Goal: Task Accomplishment & Management: Manage account settings

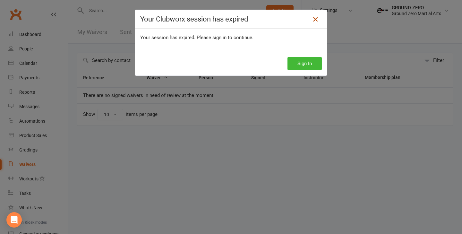
click at [313, 22] on icon at bounding box center [315, 19] width 8 height 8
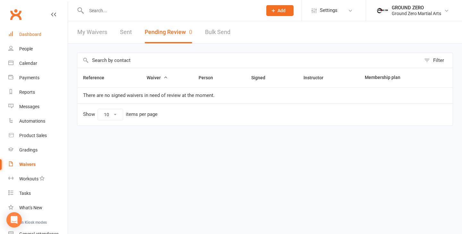
click at [45, 35] on link "Dashboard" at bounding box center [37, 34] width 59 height 14
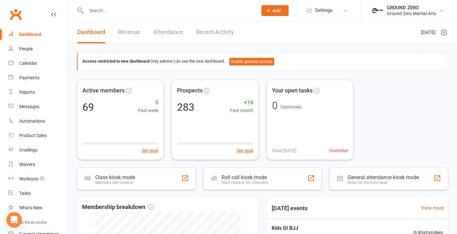
click at [129, 32] on link "Revenue" at bounding box center [129, 32] width 22 height 22
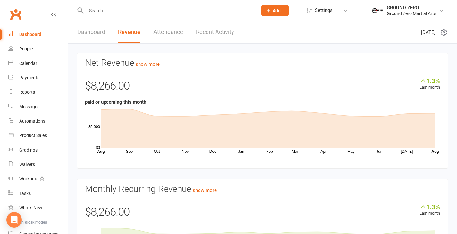
click at [160, 8] on input "text" at bounding box center [168, 10] width 169 height 9
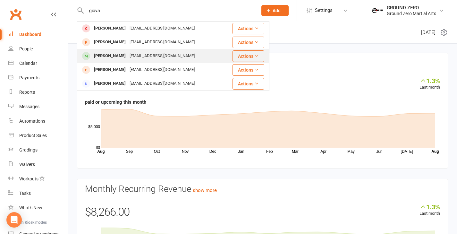
type input "giova"
click at [102, 52] on div "[PERSON_NAME]" at bounding box center [110, 55] width 36 height 9
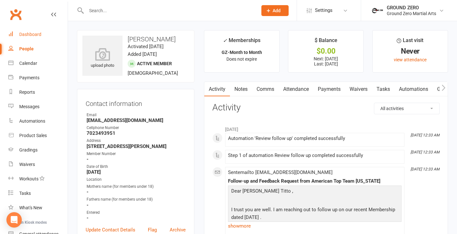
click at [21, 36] on div "Dashboard" at bounding box center [30, 34] width 22 height 5
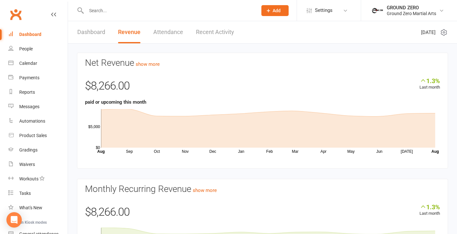
click at [138, 10] on input "text" at bounding box center [168, 10] width 169 height 9
click at [30, 76] on div "Payments" at bounding box center [29, 77] width 20 height 5
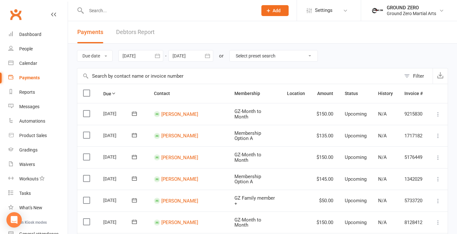
click at [149, 57] on div at bounding box center [140, 56] width 45 height 12
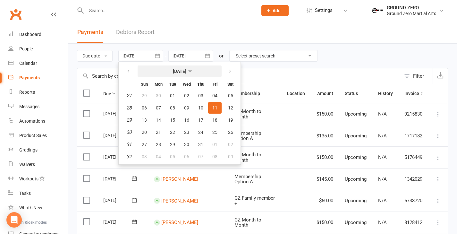
click at [186, 72] on strong "July 2025" at bounding box center [179, 71] width 13 height 5
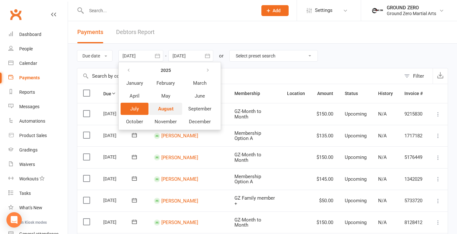
click at [169, 110] on span "August" at bounding box center [165, 109] width 15 height 6
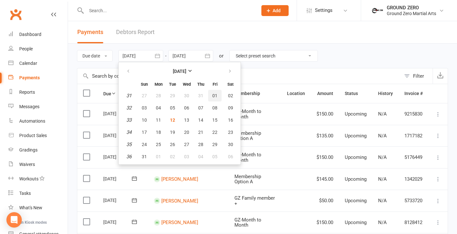
click at [210, 97] on button "01" at bounding box center [214, 96] width 13 height 12
type input "01 Aug 2025"
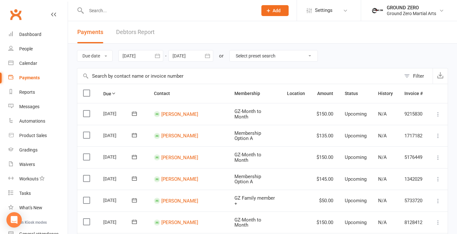
click at [195, 59] on div at bounding box center [190, 56] width 45 height 12
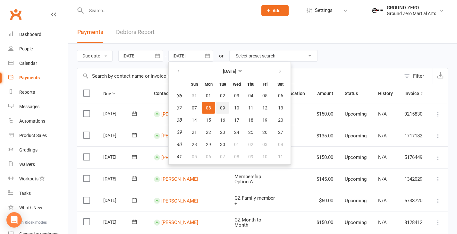
click at [222, 108] on span "09" at bounding box center [222, 107] width 5 height 5
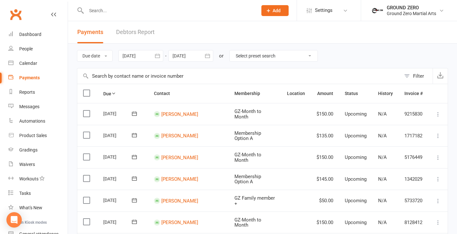
click at [195, 56] on div at bounding box center [190, 56] width 45 height 12
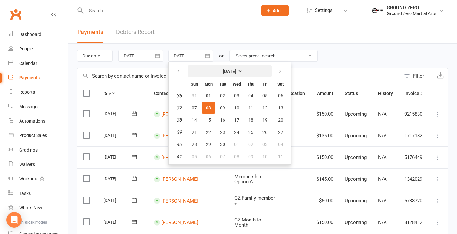
click at [223, 71] on strong "September 2025" at bounding box center [229, 71] width 13 height 5
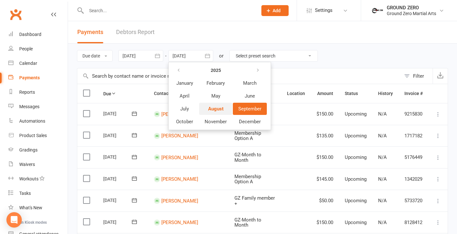
click at [216, 107] on span "August" at bounding box center [215, 109] width 15 height 6
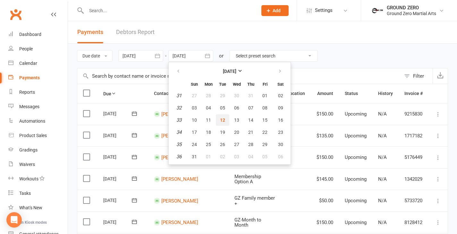
click at [225, 120] on span "12" at bounding box center [222, 119] width 5 height 5
type input "12 Aug 2025"
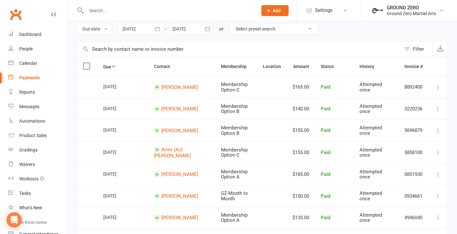
scroll to position [113, 0]
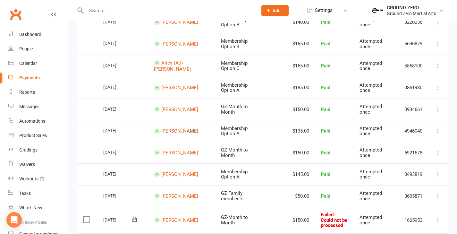
click at [161, 134] on link "Erin Puckett" at bounding box center [179, 131] width 37 height 6
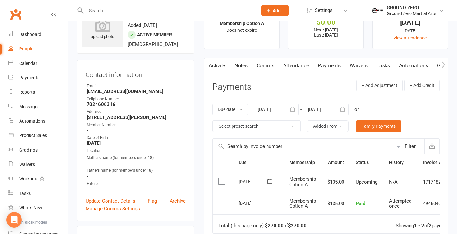
scroll to position [41, 0]
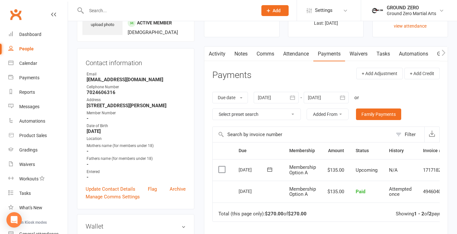
click at [442, 53] on icon "button" at bounding box center [443, 52] width 4 height 7
click at [208, 53] on icon "button" at bounding box center [208, 52] width 4 height 7
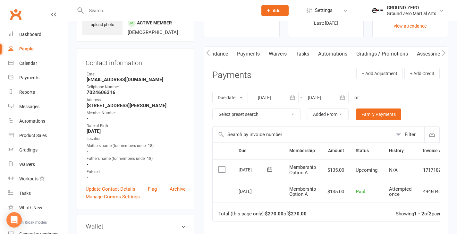
scroll to position [0, 81]
click at [208, 53] on icon "button" at bounding box center [208, 52] width 4 height 7
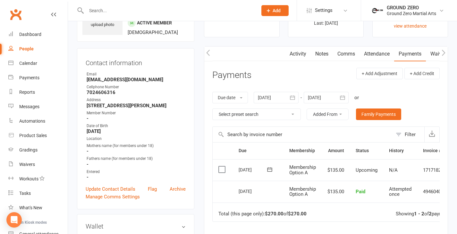
click at [208, 53] on icon "button" at bounding box center [208, 52] width 4 height 7
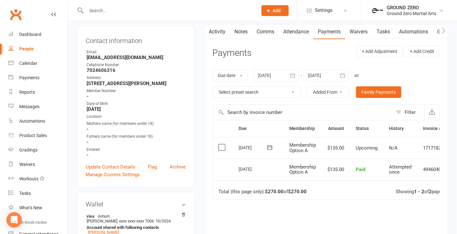
scroll to position [59, 0]
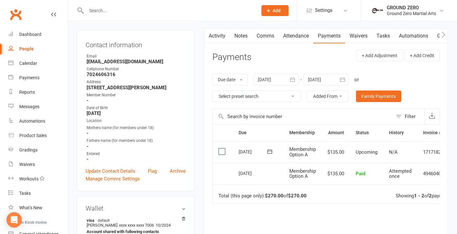
click at [443, 35] on icon "button" at bounding box center [443, 34] width 4 height 7
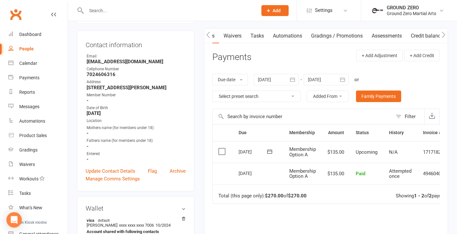
click at [209, 36] on icon "button" at bounding box center [208, 34] width 4 height 7
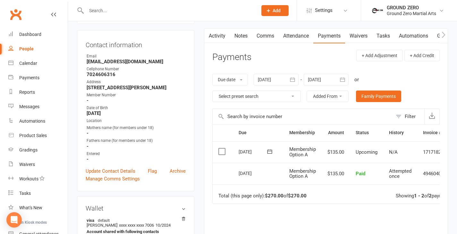
click at [209, 36] on icon "button" at bounding box center [208, 34] width 4 height 7
click at [436, 175] on td "4946040" at bounding box center [432, 174] width 30 height 22
click at [444, 34] on icon "button" at bounding box center [443, 34] width 4 height 7
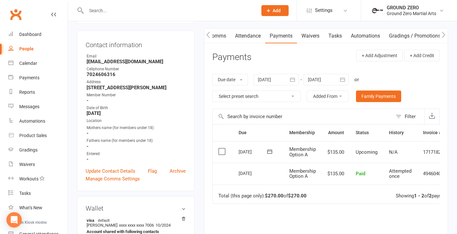
click at [211, 33] on button "button" at bounding box center [208, 36] width 8 height 14
click at [223, 35] on link "Activity" at bounding box center [217, 36] width 26 height 15
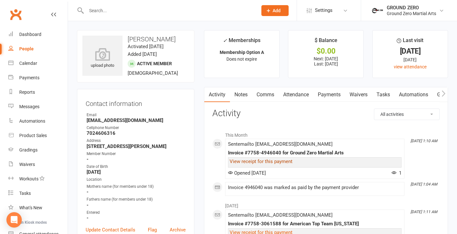
click at [272, 162] on link "View receipt for this payment" at bounding box center [261, 161] width 63 height 6
click at [408, 10] on div "GROUND ZERO" at bounding box center [411, 8] width 49 height 6
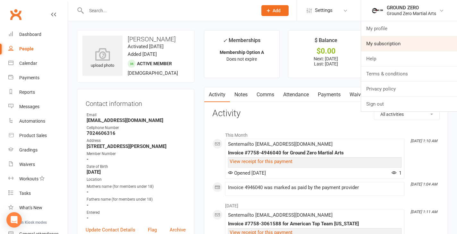
click at [392, 46] on link "My subscription" at bounding box center [409, 43] width 96 height 15
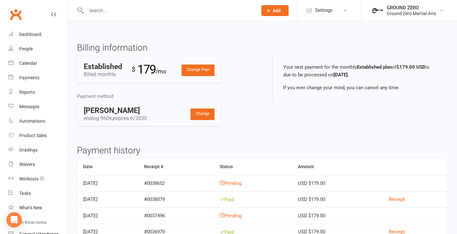
click at [250, 185] on td "Pending" at bounding box center [253, 183] width 78 height 16
click at [399, 12] on div "Ground Zero Martial Arts" at bounding box center [411, 14] width 49 height 6
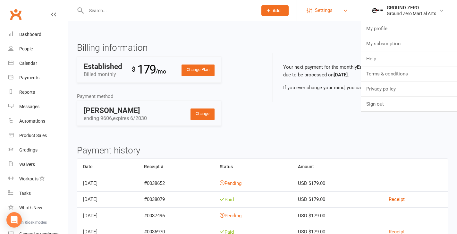
click at [332, 12] on span "Settings" at bounding box center [324, 10] width 18 height 14
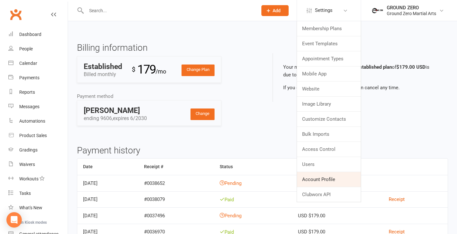
click at [324, 183] on link "Account Profile" at bounding box center [329, 179] width 64 height 15
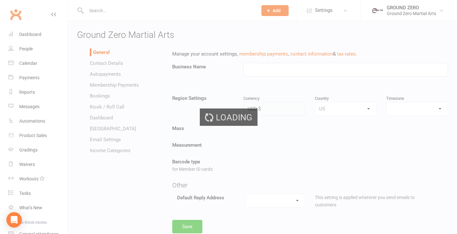
type input "Ground Zero Martial Arts"
select select "America/Los_Angeles"
select select "[EMAIL_ADDRESS][DOMAIN_NAME]"
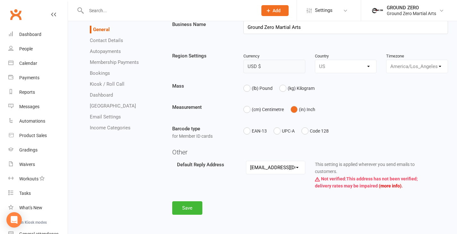
scroll to position [42, 0]
click at [334, 178] on strong "Not verified:" at bounding box center [333, 178] width 25 height 5
click at [285, 170] on select "[EMAIL_ADDRESS][DOMAIN_NAME] [EMAIL_ADDRESS][DOMAIN_NAME] [EMAIL_ADDRESS][DOMAI…" at bounding box center [275, 167] width 59 height 13
click at [188, 209] on button "Save" at bounding box center [187, 207] width 30 height 13
click at [113, 41] on link "Contact Details" at bounding box center [106, 41] width 33 height 6
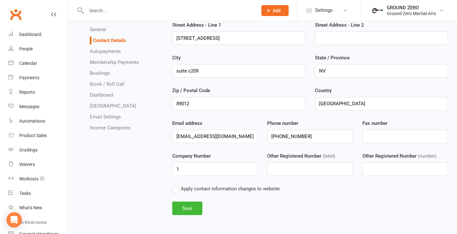
scroll to position [42, 0]
drag, startPoint x: 236, startPoint y: 136, endPoint x: 196, endPoint y: 135, distance: 39.8
click at [196, 135] on input "[EMAIL_ADDRESS][DOMAIN_NAME]" at bounding box center [215, 135] width 86 height 13
click at [239, 135] on input "[EMAIL_ADDRESS][DOMAIN_NAME]" at bounding box center [215, 135] width 86 height 13
drag, startPoint x: 210, startPoint y: 136, endPoint x: 157, endPoint y: 136, distance: 52.9
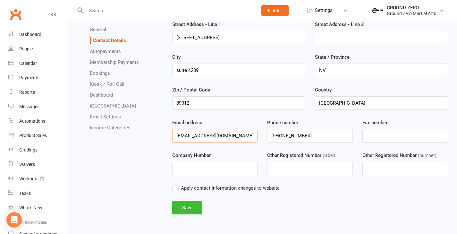
click at [157, 136] on div "General Contact Details Autopayments Membership Payments Bookings Kiosk / Roll …" at bounding box center [262, 114] width 381 height 222
type input "[EMAIL_ADDRESS][DOMAIN_NAME]"
click at [182, 204] on button "Save" at bounding box center [187, 207] width 30 height 13
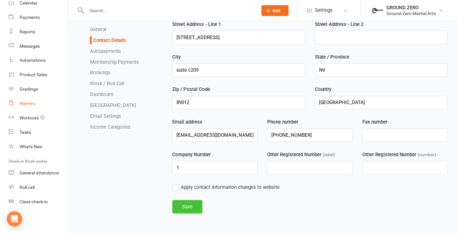
scroll to position [0, 0]
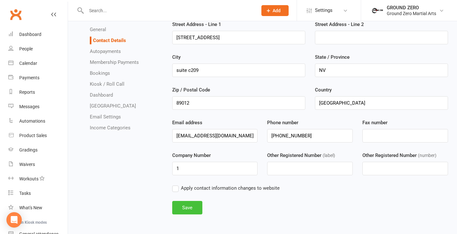
click at [192, 210] on button "Save" at bounding box center [187, 207] width 30 height 13
click at [22, 38] on link "Dashboard" at bounding box center [37, 34] width 59 height 14
